Goal: Information Seeking & Learning: Learn about a topic

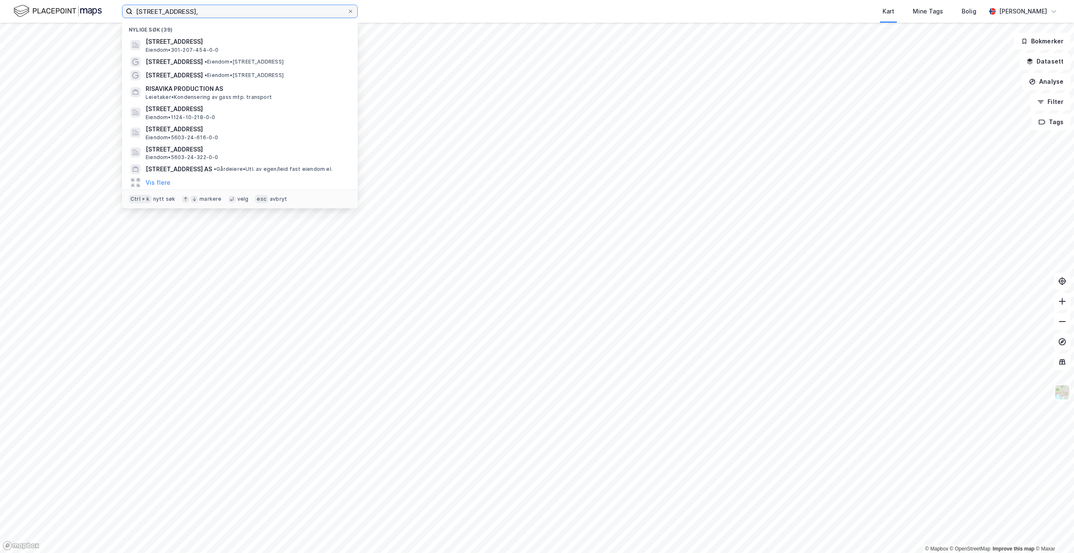
drag, startPoint x: 209, startPoint y: 16, endPoint x: 114, endPoint y: 10, distance: 95.7
click at [114, 10] on div "[STREET_ADDRESS][PERSON_NAME] søk (39) [STREET_ADDRESS][GEOGRAPHIC_DATA] • 301-…" at bounding box center [537, 11] width 1074 height 23
paste input "[STREET_ADDRESS]"
type input "[STREET_ADDRESS]"
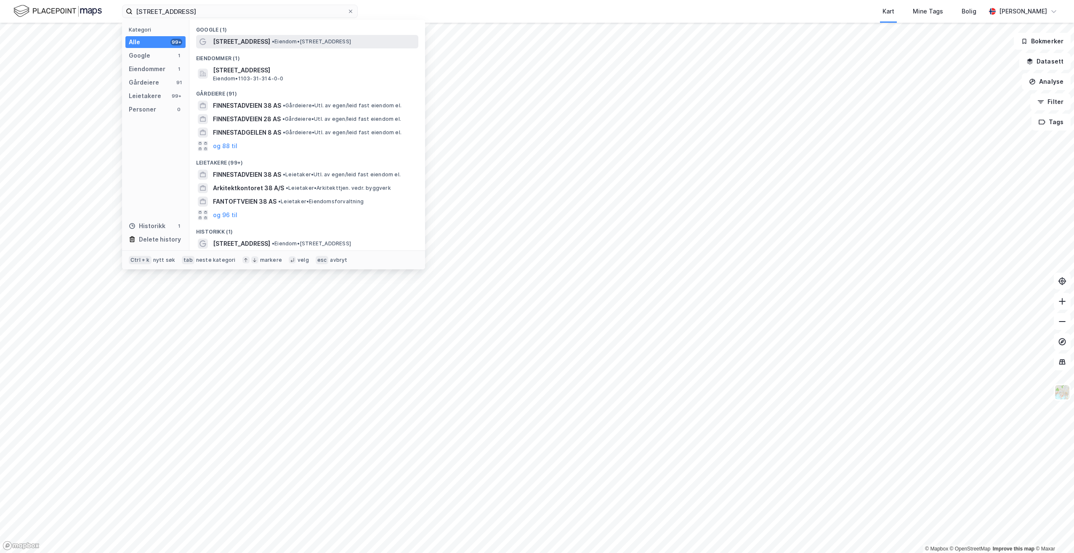
click at [262, 43] on span "[STREET_ADDRESS]" at bounding box center [241, 42] width 57 height 10
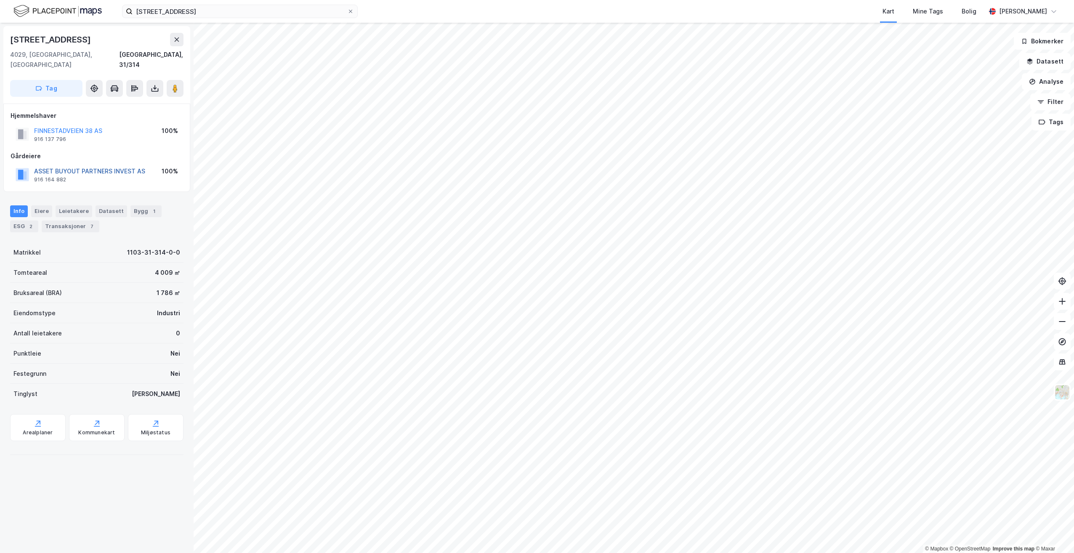
click at [0, 0] on button "ASSET BUYOUT PARTNERS INVEST AS" at bounding box center [0, 0] width 0 height 0
click at [0, 0] on button "STATSBYGG" at bounding box center [0, 0] width 0 height 0
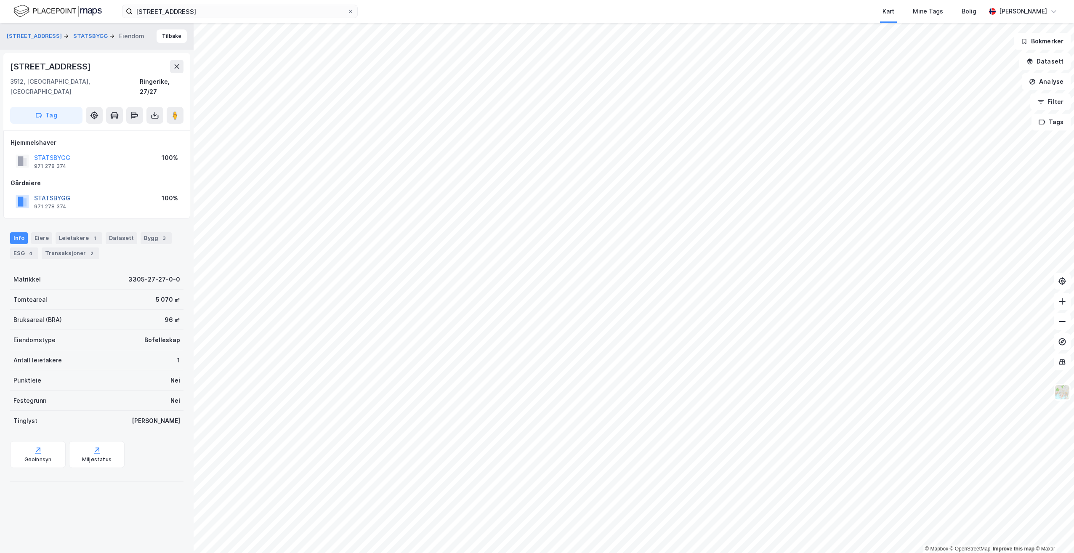
click at [0, 0] on button "STATSBYGG" at bounding box center [0, 0] width 0 height 0
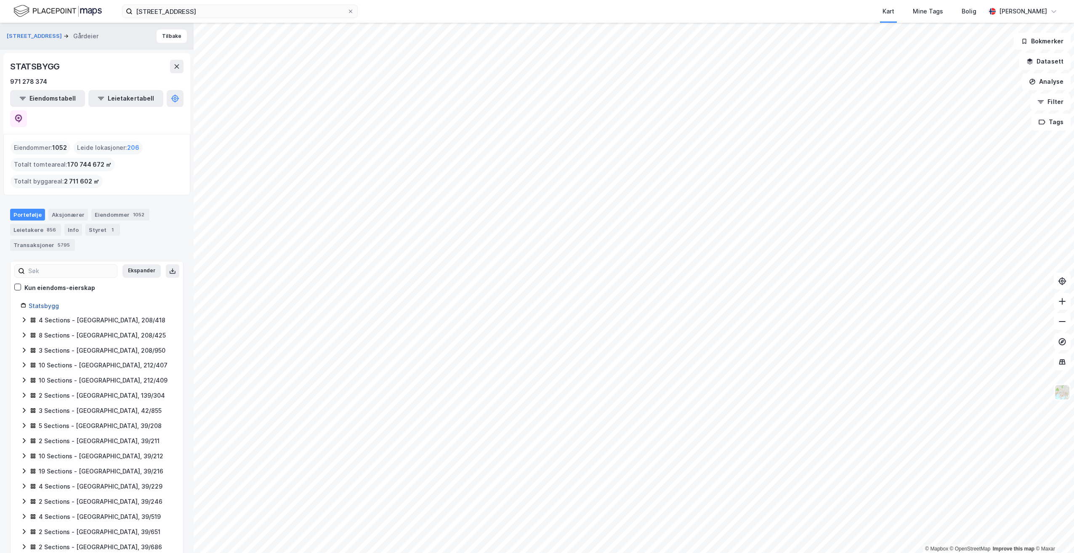
click at [48, 302] on link "Statsbygg" at bounding box center [44, 305] width 30 height 7
click at [51, 302] on link "Statsbygg" at bounding box center [44, 305] width 30 height 7
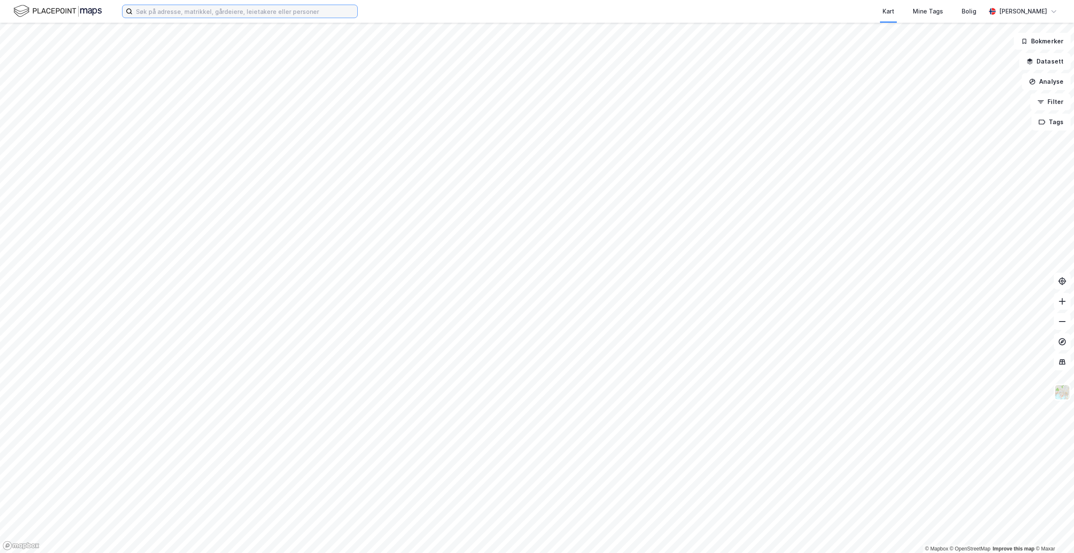
click at [208, 13] on input at bounding box center [245, 11] width 225 height 13
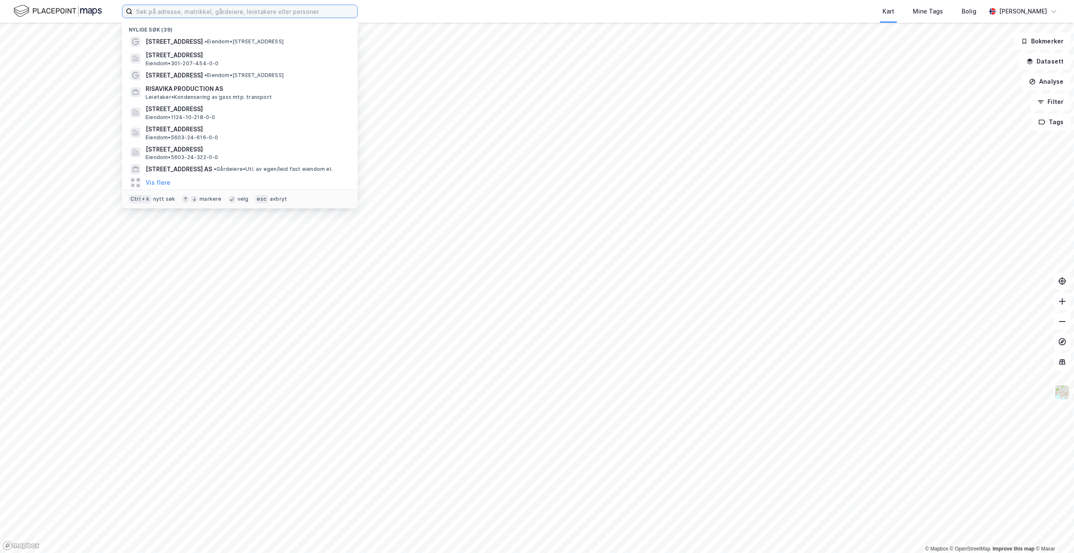
paste input "Fylkesvei 5216 [GEOGRAPHIC_DATA]"
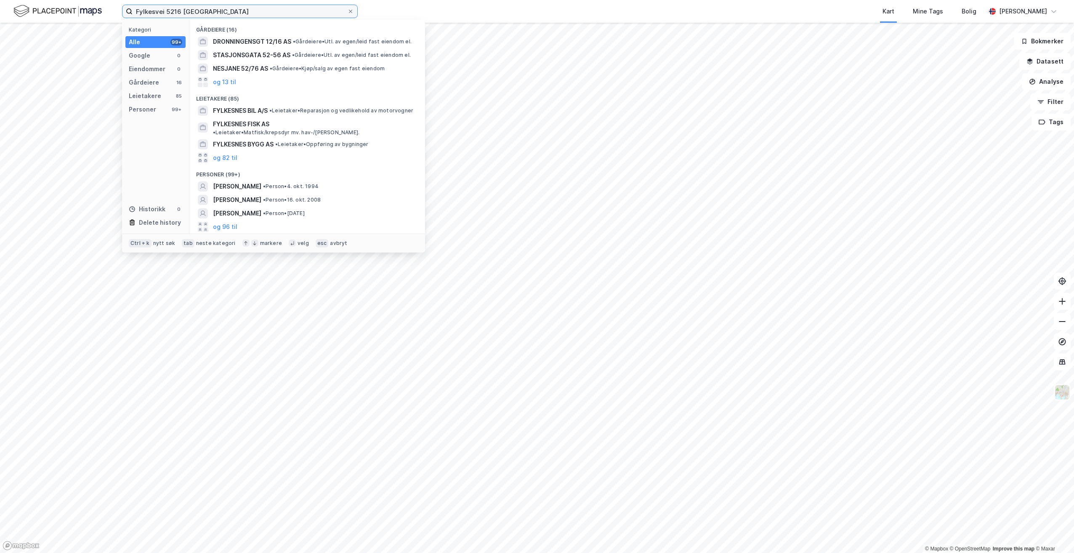
drag, startPoint x: 207, startPoint y: 15, endPoint x: 184, endPoint y: 12, distance: 22.9
click at [184, 12] on input "Fylkesvei 5216 [GEOGRAPHIC_DATA]" at bounding box center [240, 11] width 215 height 13
type input "Fylkesvei 5216"
